Goal: Transaction & Acquisition: Purchase product/service

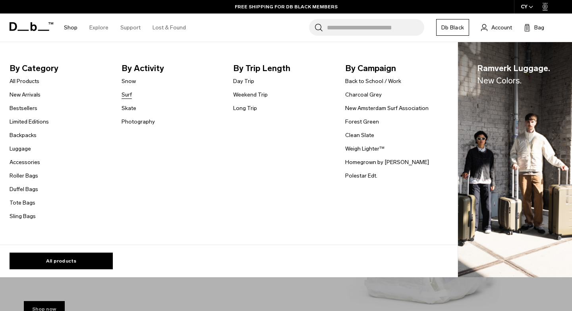
click at [126, 93] on link "Surf" at bounding box center [127, 95] width 10 height 8
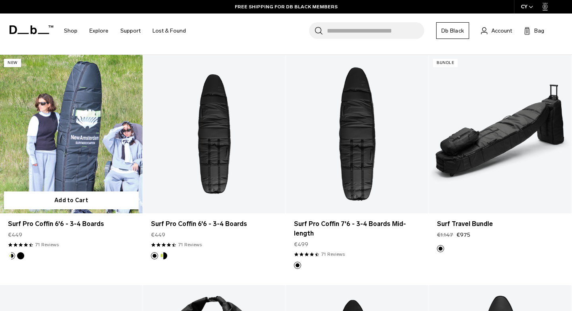
scroll to position [144, 0]
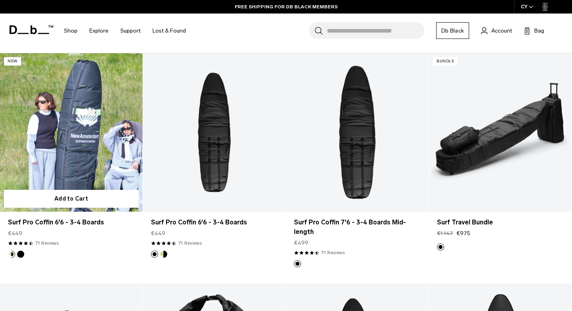
click at [61, 143] on link "Surf Pro Coffin 6'6 - 3-4 Boards" at bounding box center [71, 132] width 143 height 159
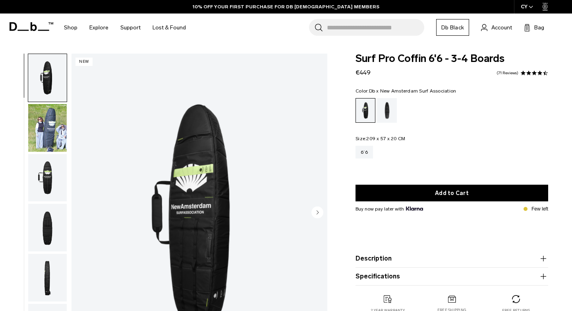
click at [51, 156] on img "button" at bounding box center [47, 178] width 39 height 48
click at [51, 156] on ul at bounding box center [47, 214] width 39 height 320
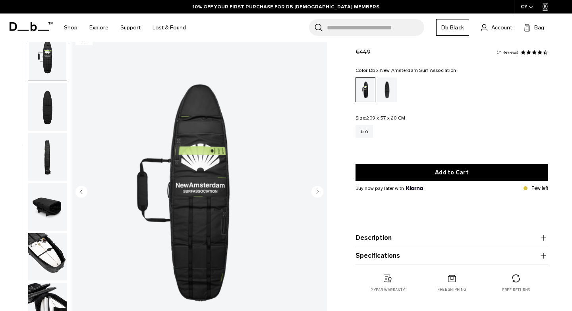
click at [52, 113] on img "button" at bounding box center [47, 107] width 39 height 48
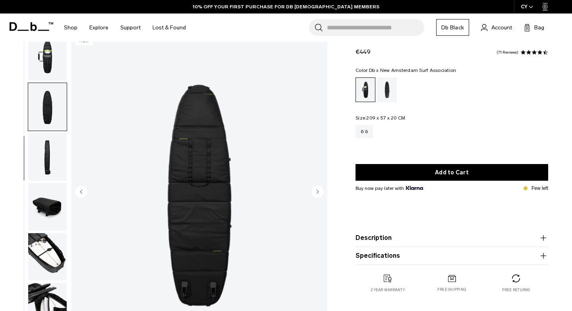
scroll to position [129, 0]
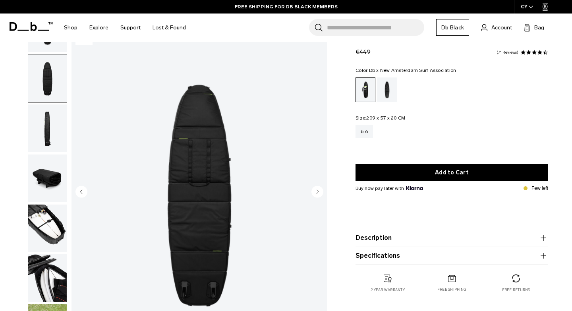
click at [52, 121] on img "button" at bounding box center [47, 129] width 39 height 48
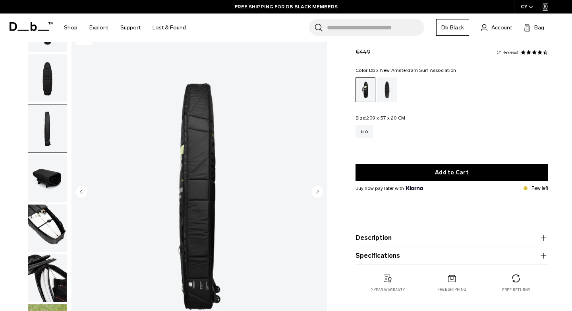
click at [50, 164] on img "button" at bounding box center [47, 179] width 39 height 48
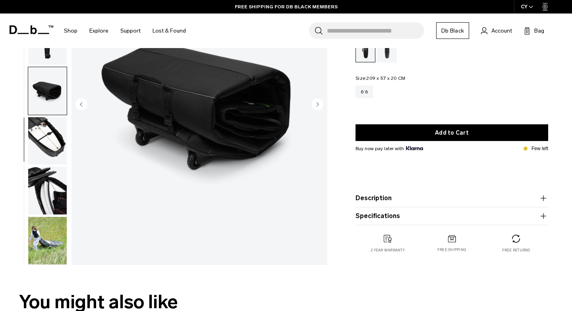
scroll to position [109, 0]
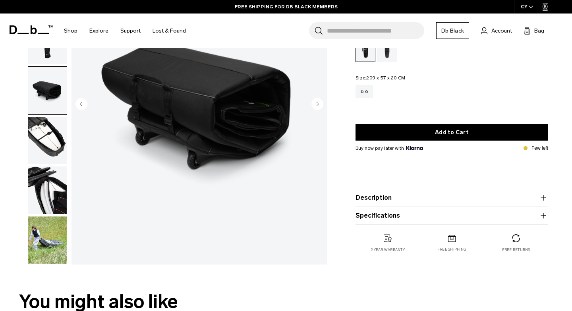
click at [49, 196] on img "button" at bounding box center [47, 191] width 39 height 48
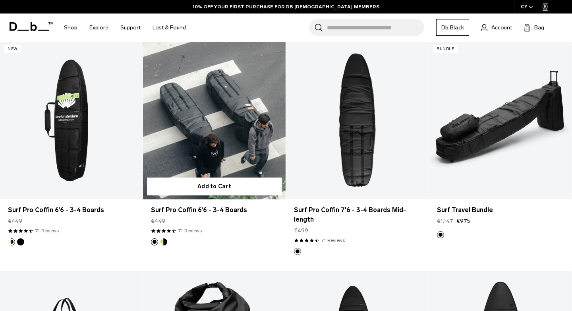
click at [163, 241] on button "Db x New Amsterdam Surf Association" at bounding box center [163, 241] width 7 height 7
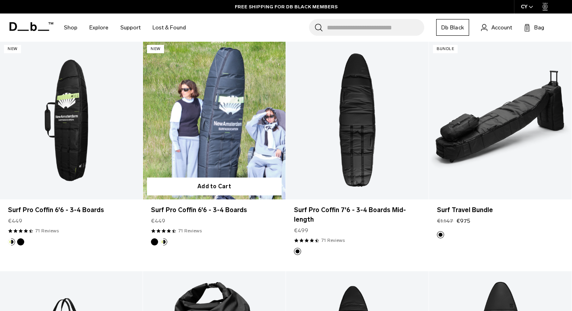
click at [152, 241] on button "Black Out" at bounding box center [154, 241] width 7 height 7
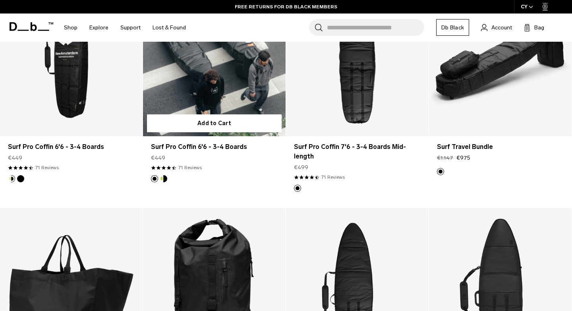
scroll to position [185, 0]
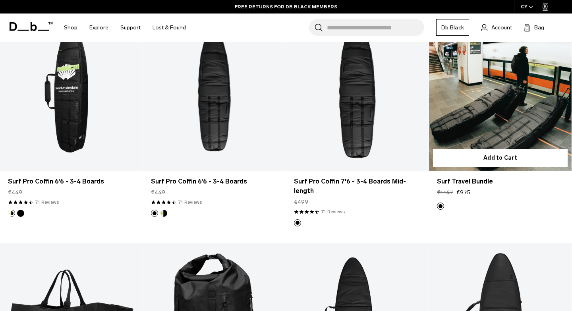
click at [501, 110] on link "Surf Travel Bundle" at bounding box center [500, 91] width 143 height 159
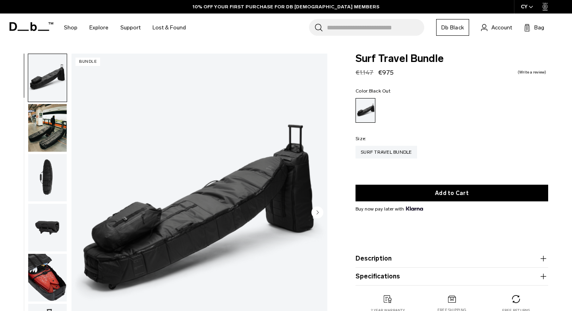
click at [60, 121] on img "button" at bounding box center [47, 128] width 39 height 48
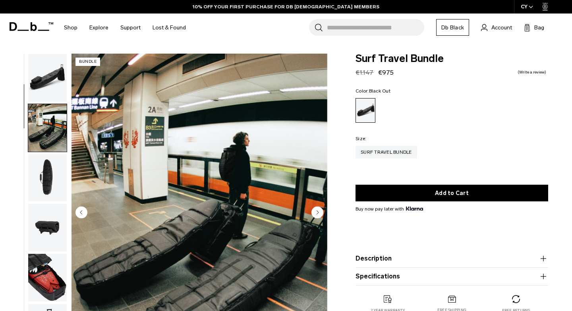
scroll to position [50, 0]
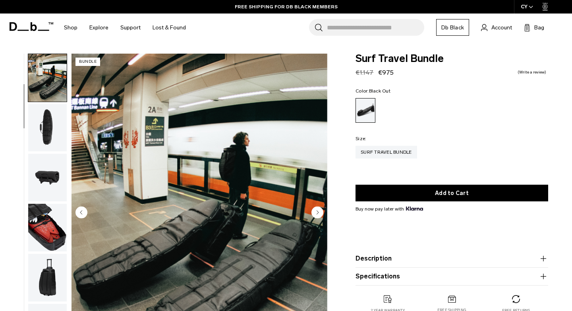
click at [50, 172] on img "button" at bounding box center [47, 178] width 39 height 48
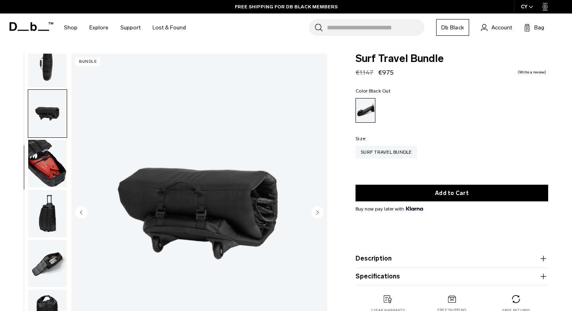
scroll to position [150, 0]
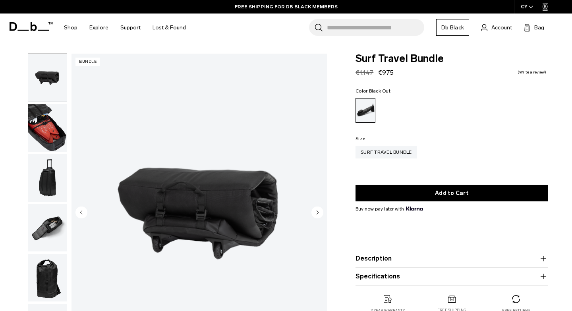
click at [49, 141] on img "button" at bounding box center [47, 128] width 39 height 48
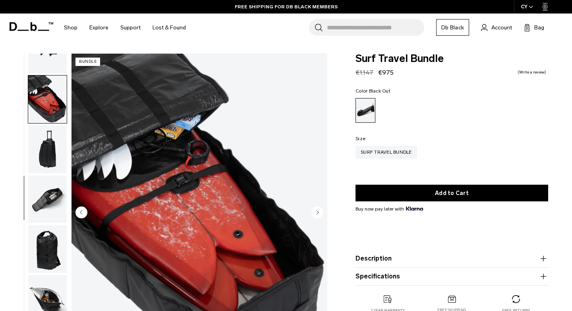
scroll to position [179, 0]
click at [47, 153] on img "button" at bounding box center [47, 149] width 39 height 48
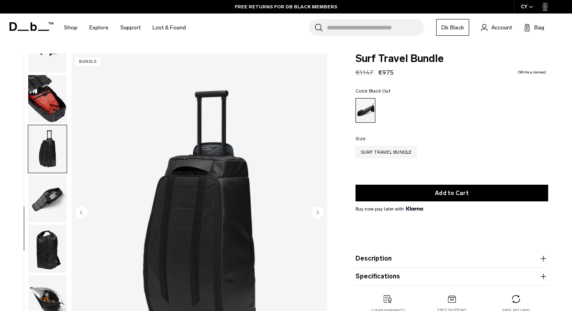
scroll to position [23, 0]
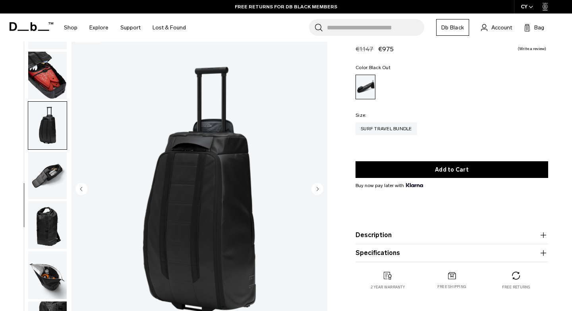
click at [320, 191] on circle "Next slide" at bounding box center [318, 189] width 12 height 12
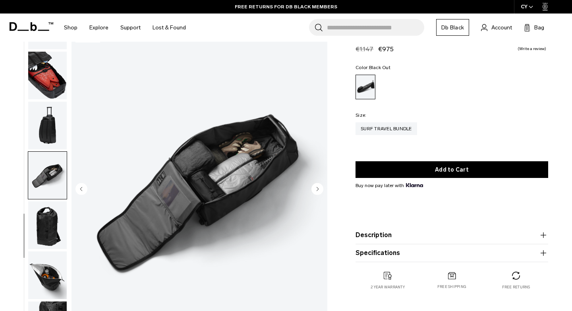
click at [320, 191] on circle "Next slide" at bounding box center [318, 189] width 12 height 12
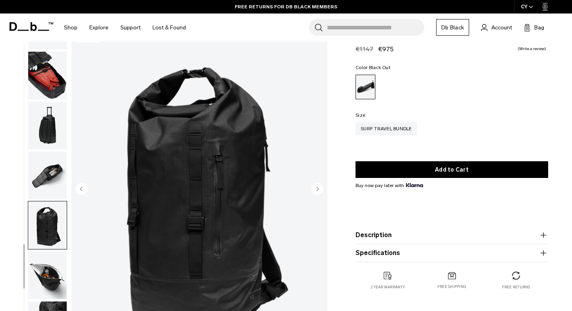
click at [320, 191] on circle "Next slide" at bounding box center [318, 189] width 12 height 12
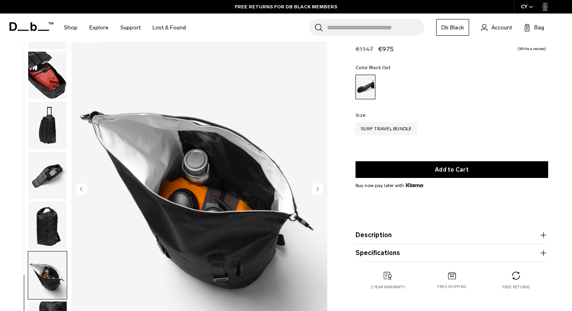
click at [320, 191] on circle "Next slide" at bounding box center [318, 189] width 12 height 12
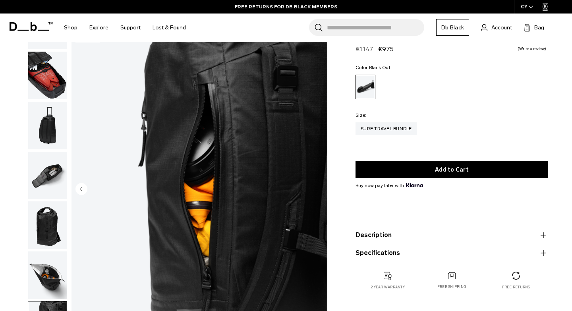
click at [51, 133] on img "button" at bounding box center [47, 126] width 39 height 48
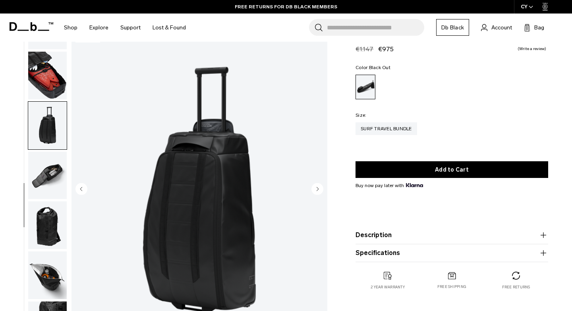
click at [53, 174] on img "button" at bounding box center [47, 176] width 39 height 48
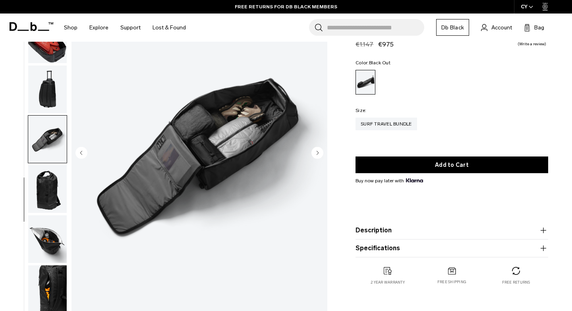
scroll to position [66, 0]
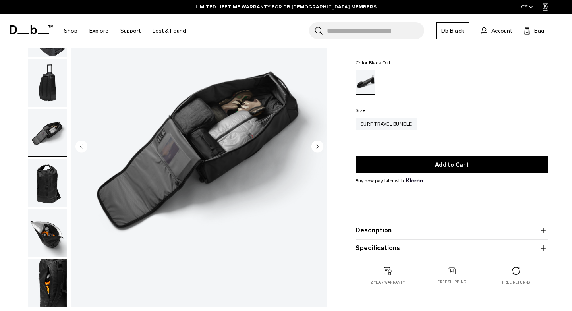
click at [53, 174] on img "button" at bounding box center [47, 183] width 39 height 48
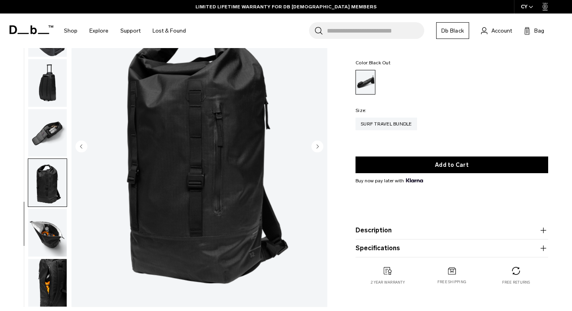
click at [52, 223] on img "button" at bounding box center [47, 233] width 39 height 48
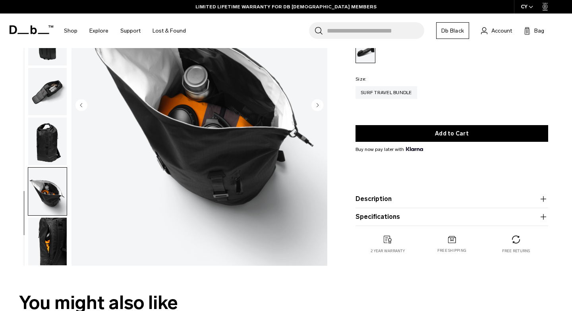
click at [52, 223] on img "button" at bounding box center [47, 242] width 39 height 48
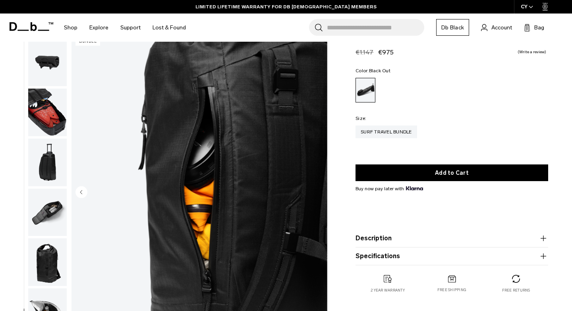
scroll to position [179, 0]
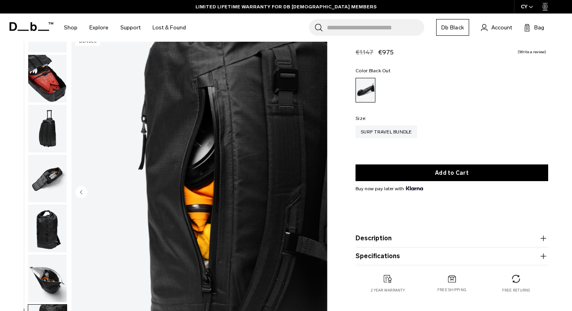
click at [48, 228] on img "button" at bounding box center [47, 229] width 39 height 48
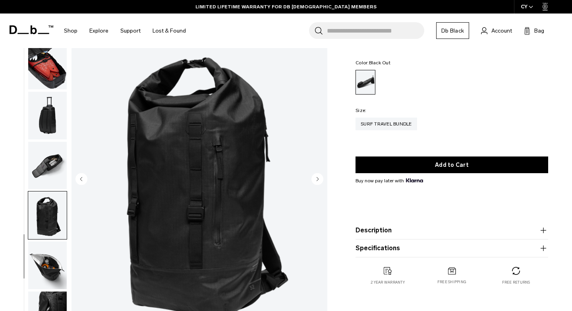
scroll to position [27, 0]
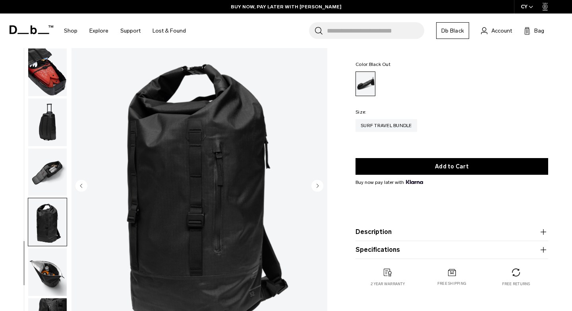
click at [47, 180] on img "button" at bounding box center [47, 173] width 39 height 48
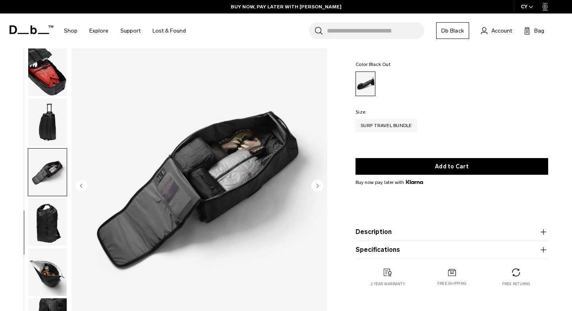
click at [44, 110] on img "button" at bounding box center [47, 123] width 39 height 48
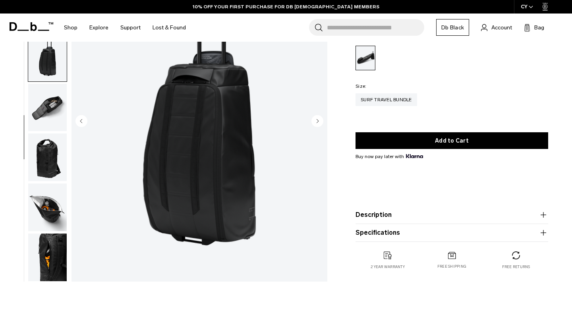
scroll to position [92, 0]
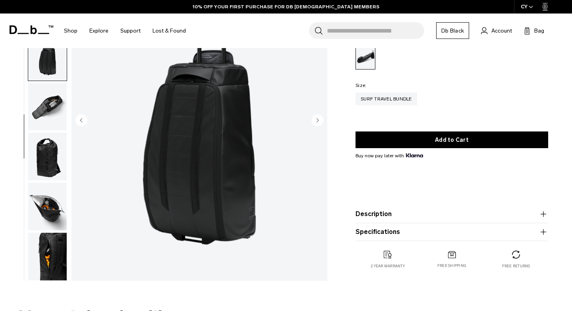
click at [413, 217] on button "Description" at bounding box center [452, 214] width 193 height 10
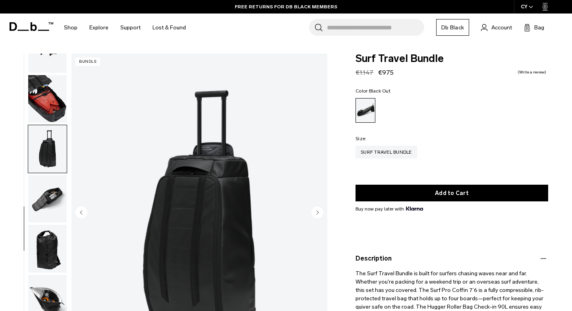
scroll to position [8, 0]
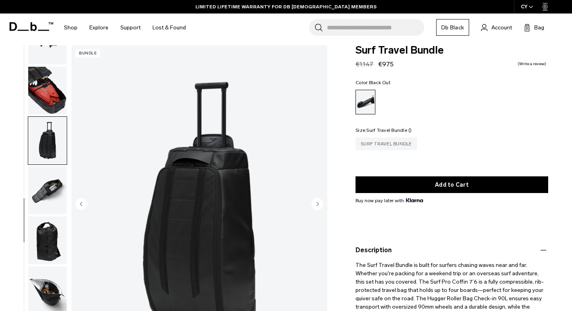
click at [395, 145] on div "Surf Travel Bundle" at bounding box center [387, 144] width 62 height 13
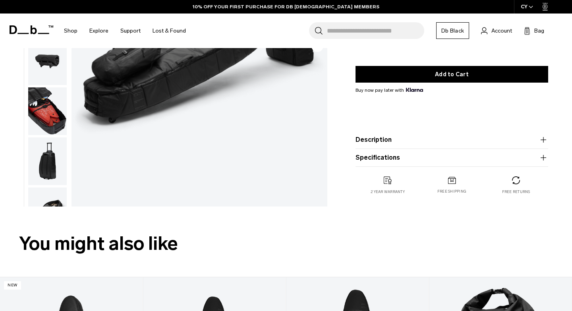
click at [387, 140] on button "Description" at bounding box center [452, 140] width 193 height 10
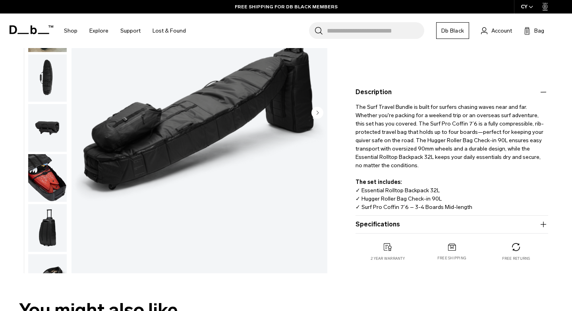
click at [25, 28] on icon at bounding box center [32, 29] width 44 height 9
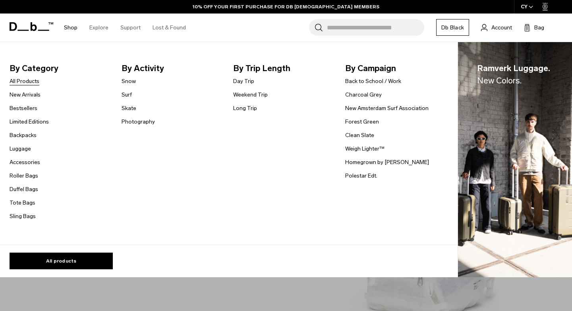
click at [35, 80] on link "All Products" at bounding box center [25, 81] width 30 height 8
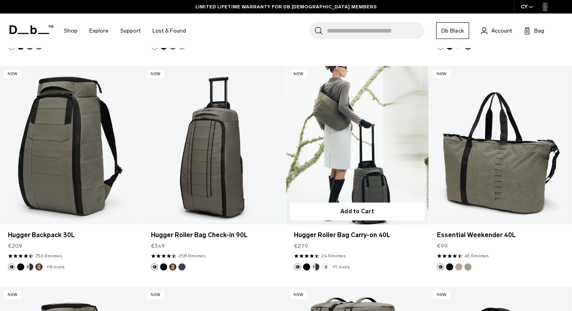
scroll to position [2120, 0]
click at [308, 266] on button "Black Out" at bounding box center [306, 266] width 7 height 7
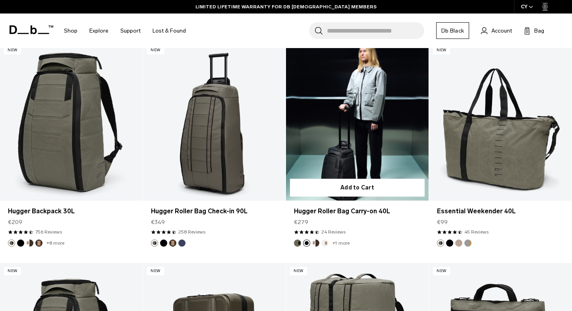
scroll to position [2146, 0]
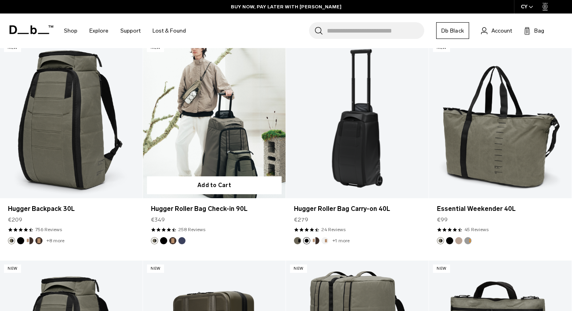
click at [162, 241] on button "Black Out" at bounding box center [163, 240] width 7 height 7
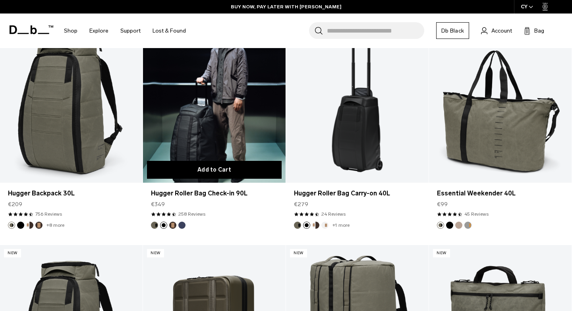
scroll to position [2163, 0]
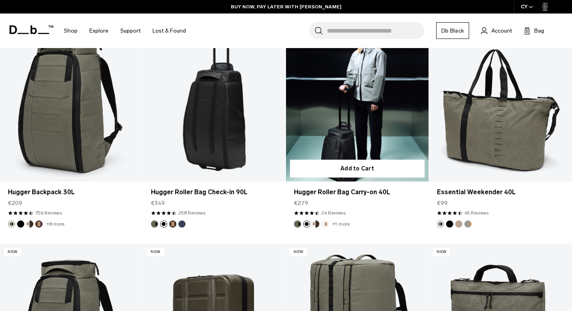
click at [309, 226] on button "Black Out" at bounding box center [306, 224] width 7 height 7
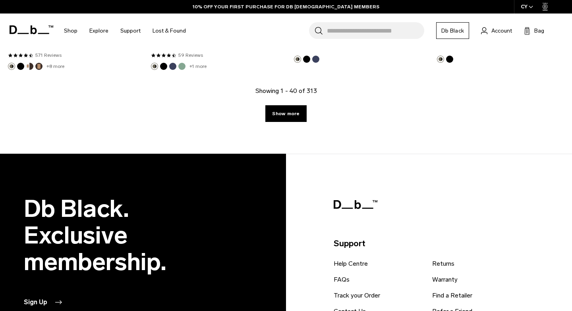
scroll to position [2554, 0]
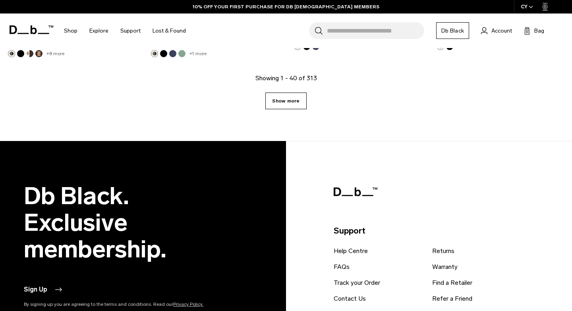
click at [291, 101] on link "Show more" at bounding box center [285, 101] width 41 height 17
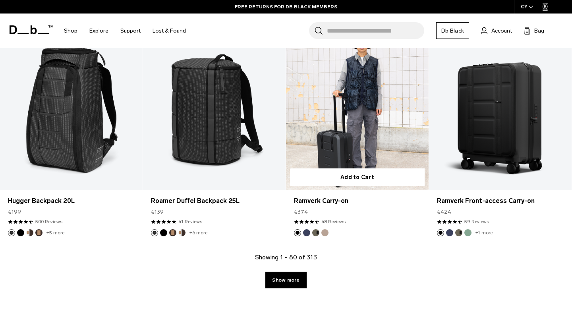
scroll to position [4585, 0]
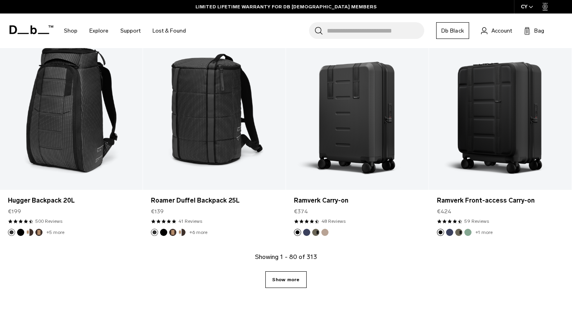
click at [296, 271] on link "Show more" at bounding box center [285, 279] width 41 height 17
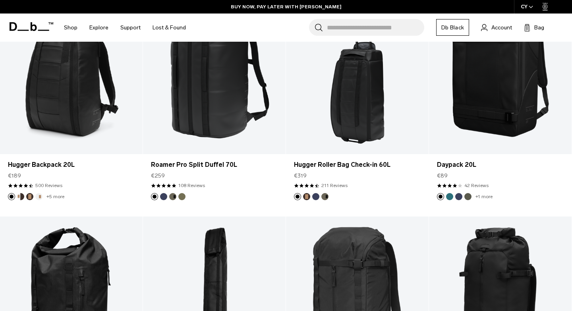
scroll to position [5280, 0]
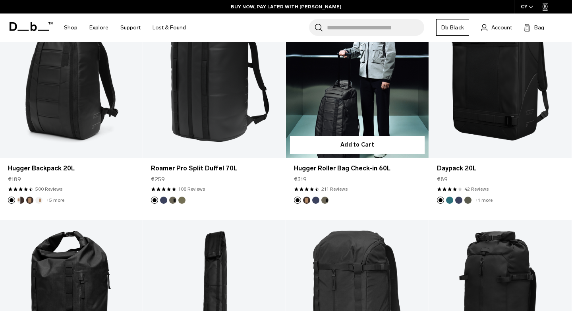
click at [334, 115] on link "Hugger Roller Bag Check-in 60L" at bounding box center [357, 78] width 143 height 159
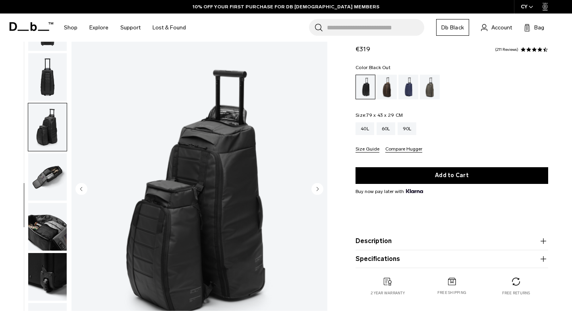
scroll to position [179, 0]
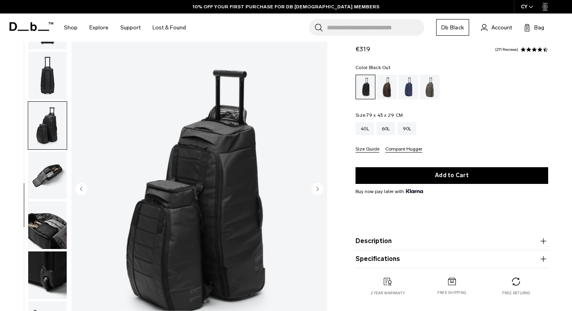
click at [50, 161] on img "button" at bounding box center [47, 176] width 39 height 48
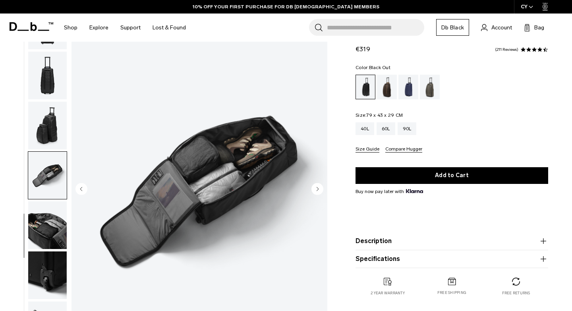
click at [46, 132] on img "button" at bounding box center [47, 126] width 39 height 48
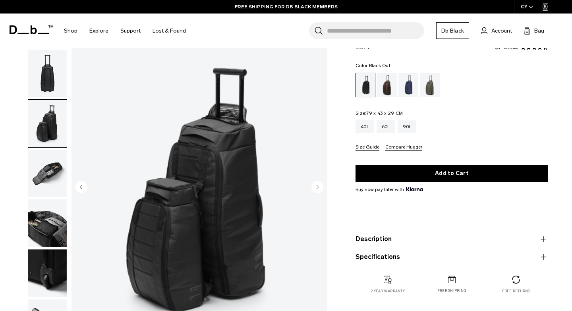
scroll to position [19, 0]
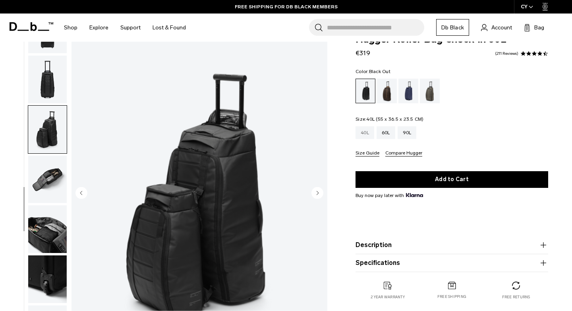
click at [360, 138] on div "40L" at bounding box center [365, 132] width 19 height 13
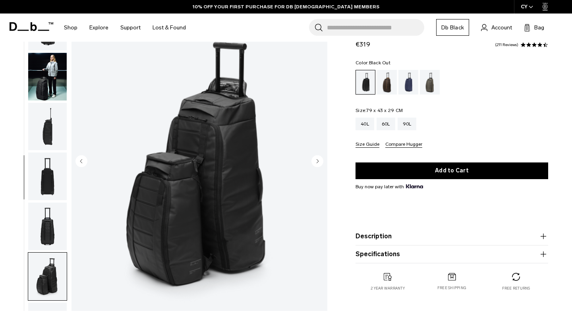
scroll to position [179, 0]
